Goal: Transaction & Acquisition: Download file/media

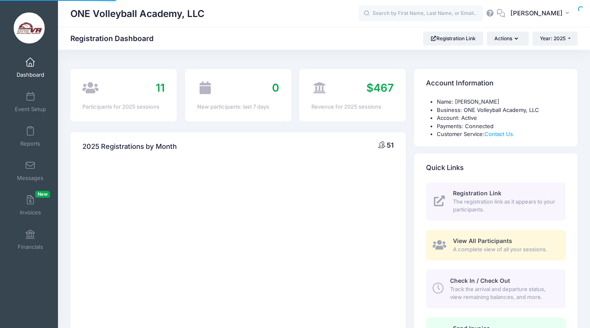
select select
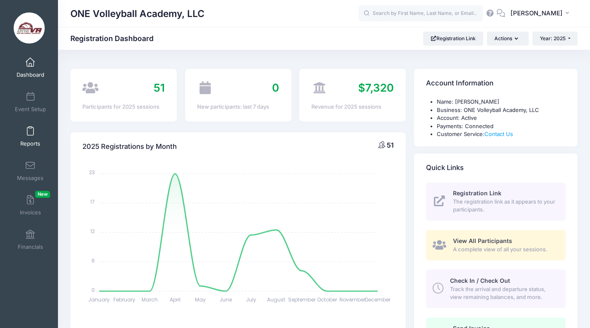
click at [37, 140] on span "Reports" at bounding box center [30, 143] width 20 height 7
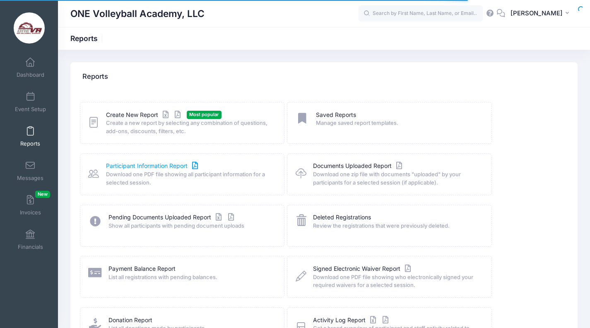
click at [167, 165] on link "Participant Information Report" at bounding box center [153, 166] width 94 height 9
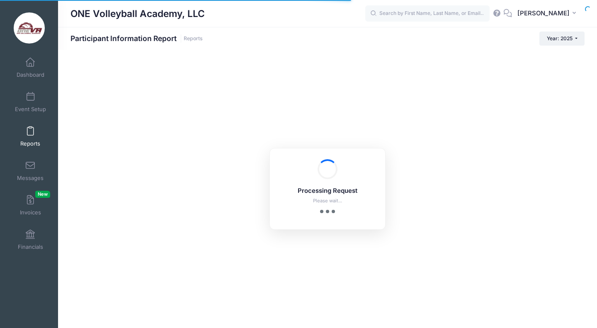
checkbox input "true"
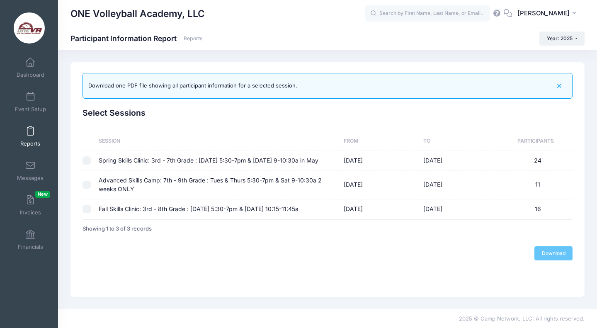
click at [350, 219] on td "09/04/2025" at bounding box center [379, 208] width 80 height 19
click at [92, 219] on td at bounding box center [88, 208] width 12 height 19
click at [85, 213] on input "checkbox" at bounding box center [86, 209] width 8 height 8
click at [556, 260] on link "Download" at bounding box center [553, 253] width 38 height 14
click at [332, 219] on td "Fall Skills Clinic: 3rd - 8th Grade : [DATE] 5:30-7pm & [DATE] 10:15-11:45a" at bounding box center [217, 208] width 245 height 19
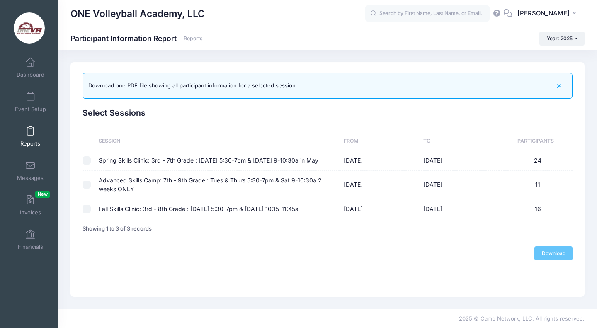
click at [332, 219] on td "Fall Skills Clinic: 3rd - 8th Grade : [DATE] 5:30-7pm & [DATE] 10:15-11:45a" at bounding box center [217, 208] width 245 height 19
checkbox input "true"
click at [570, 256] on link "Download" at bounding box center [553, 253] width 38 height 14
